Goal: Task Accomplishment & Management: Use online tool/utility

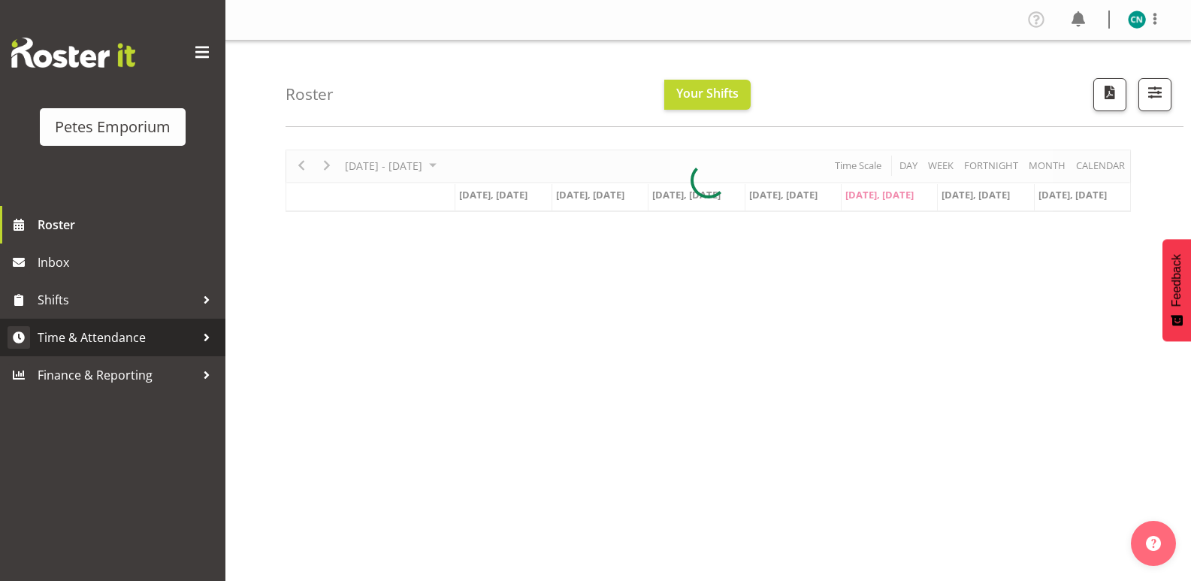
click at [119, 337] on span "Time & Attendance" at bounding box center [117, 337] width 158 height 23
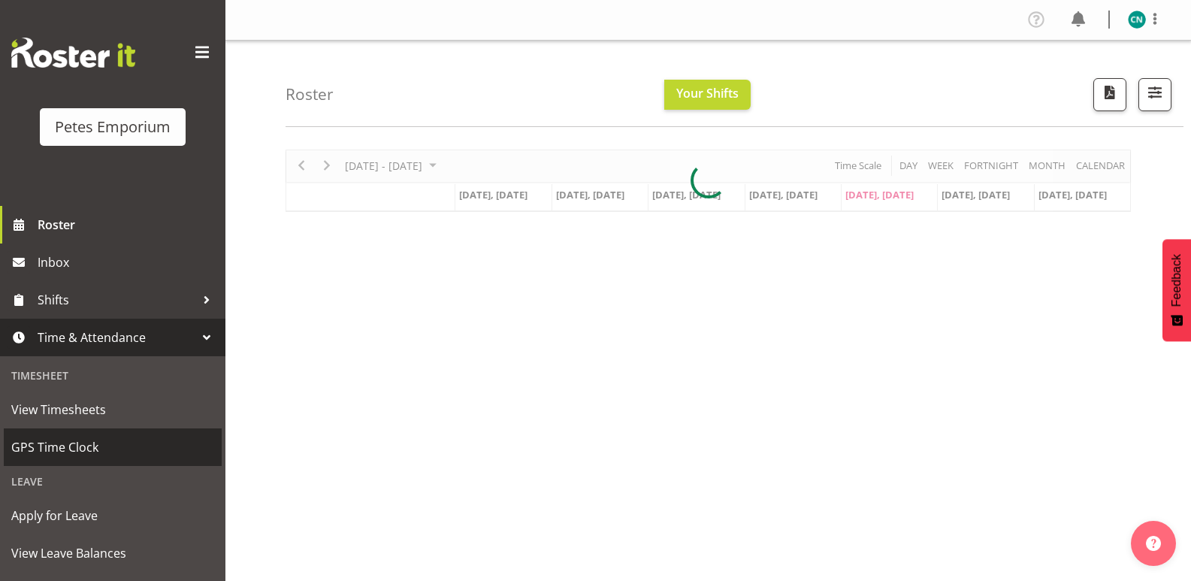
click at [57, 453] on span "GPS Time Clock" at bounding box center [112, 447] width 203 height 23
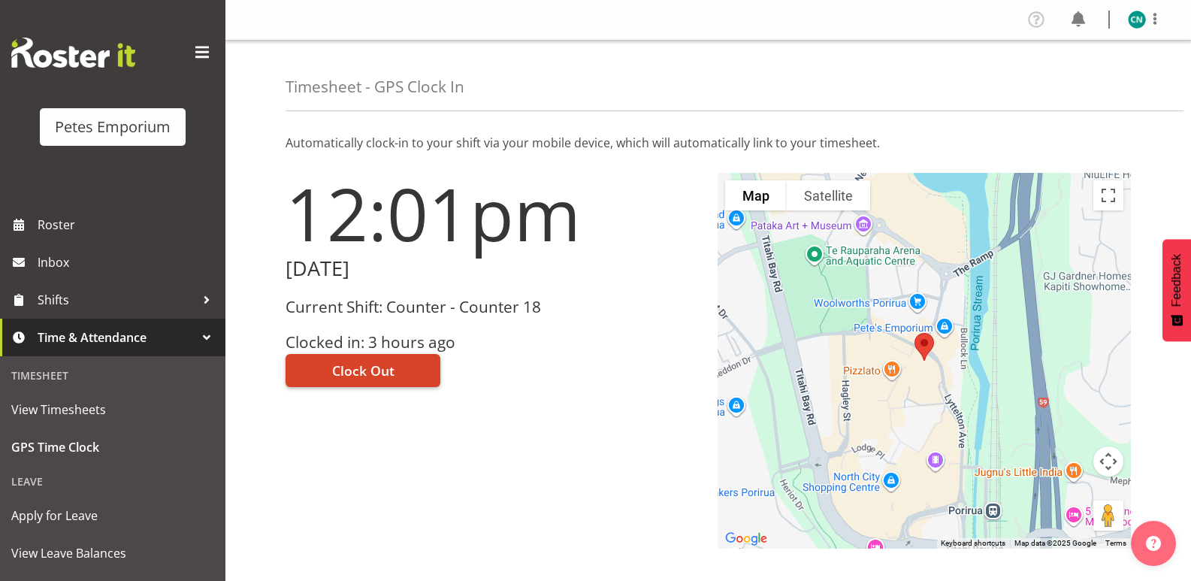
click at [369, 360] on button "Clock Out" at bounding box center [363, 370] width 155 height 33
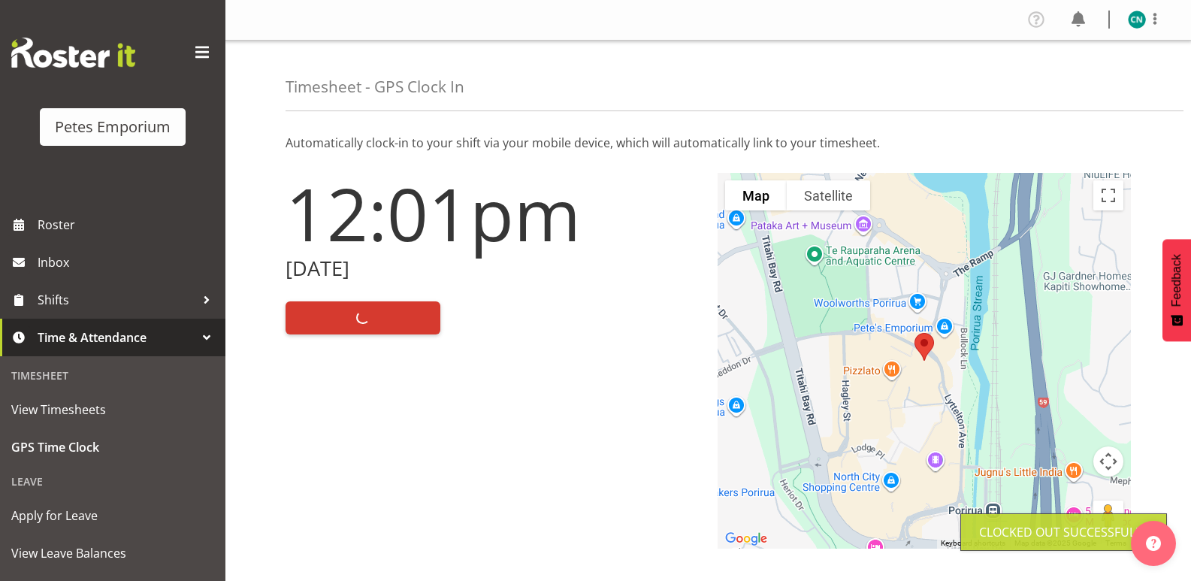
click at [1131, 17] on img at bounding box center [1137, 20] width 18 height 18
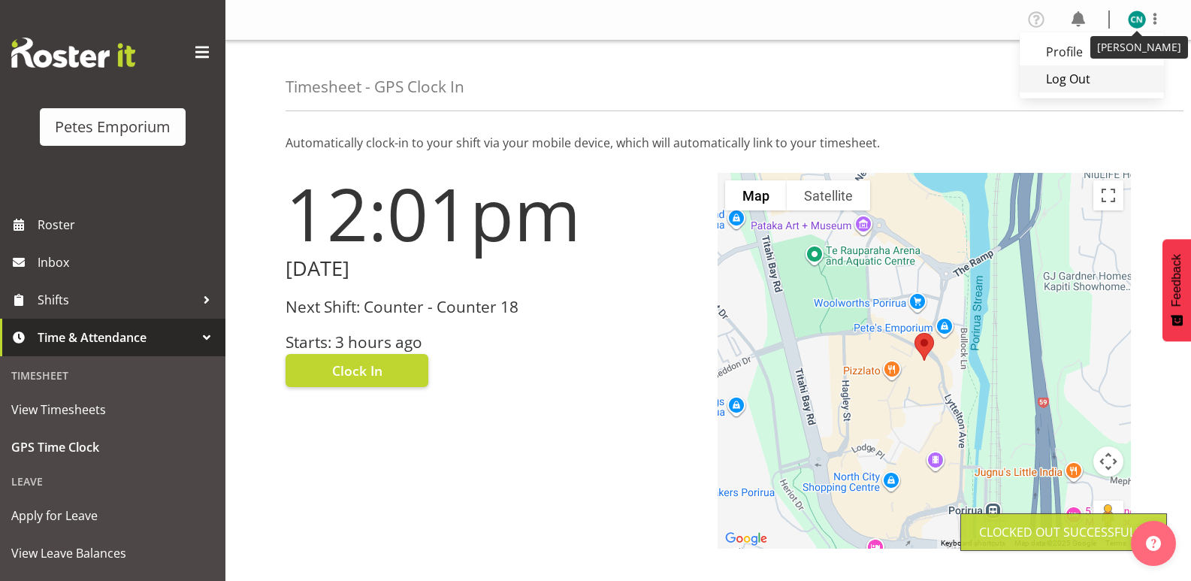
click at [1068, 74] on link "Log Out" at bounding box center [1092, 78] width 144 height 27
